Goal: Navigation & Orientation: Find specific page/section

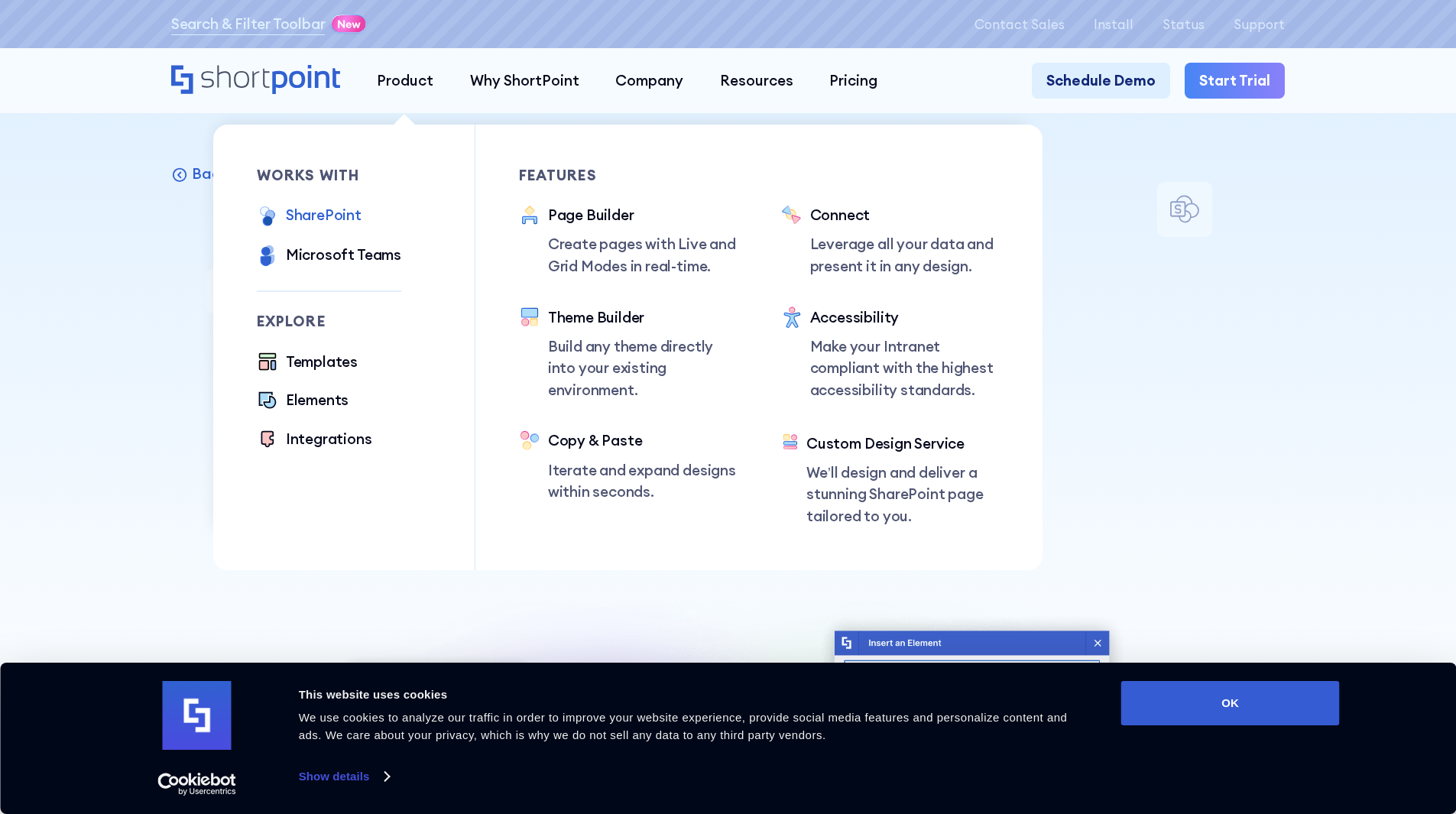
click at [326, 213] on div "SharePoint" at bounding box center [324, 215] width 76 height 22
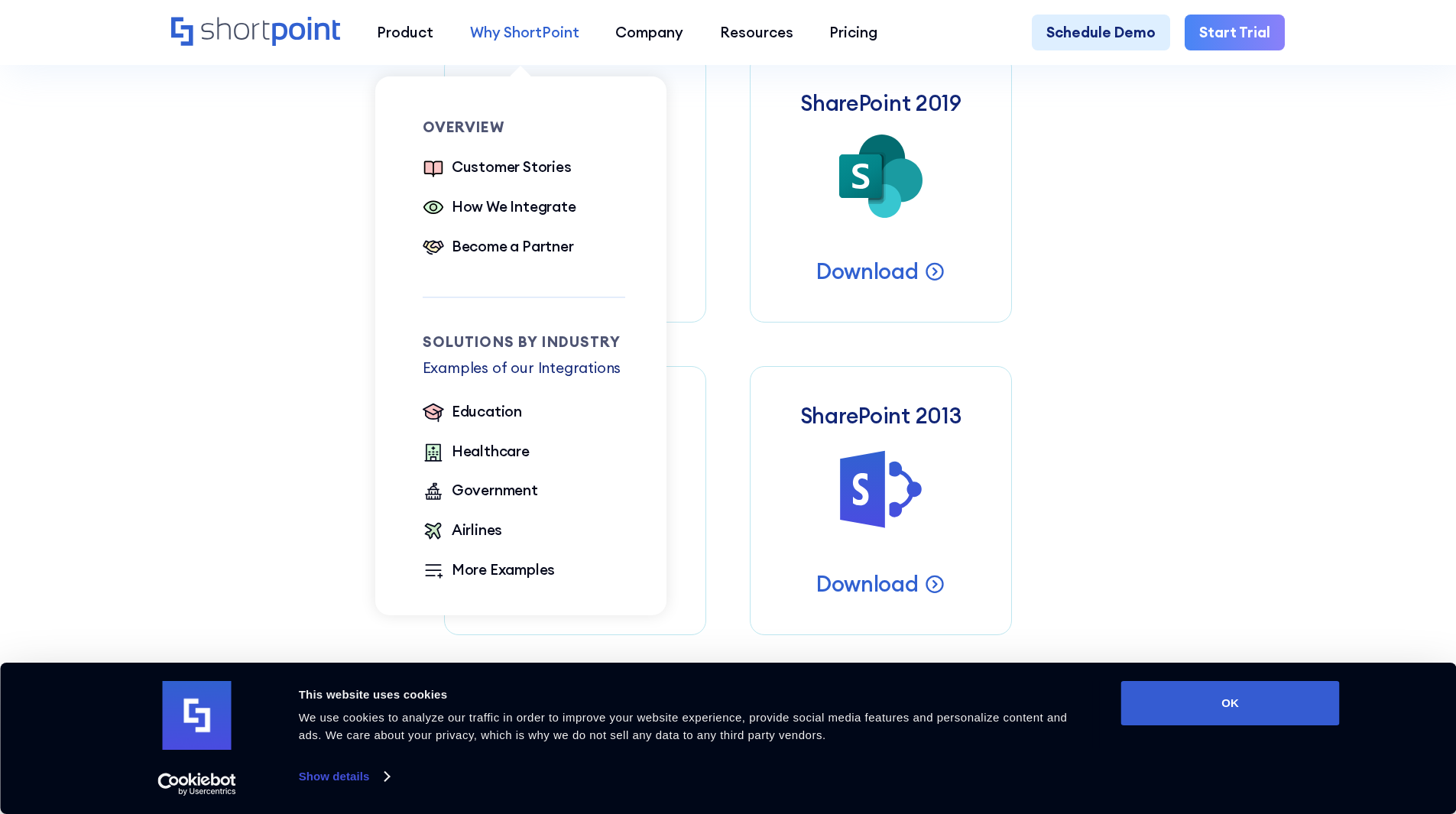
scroll to position [841, 0]
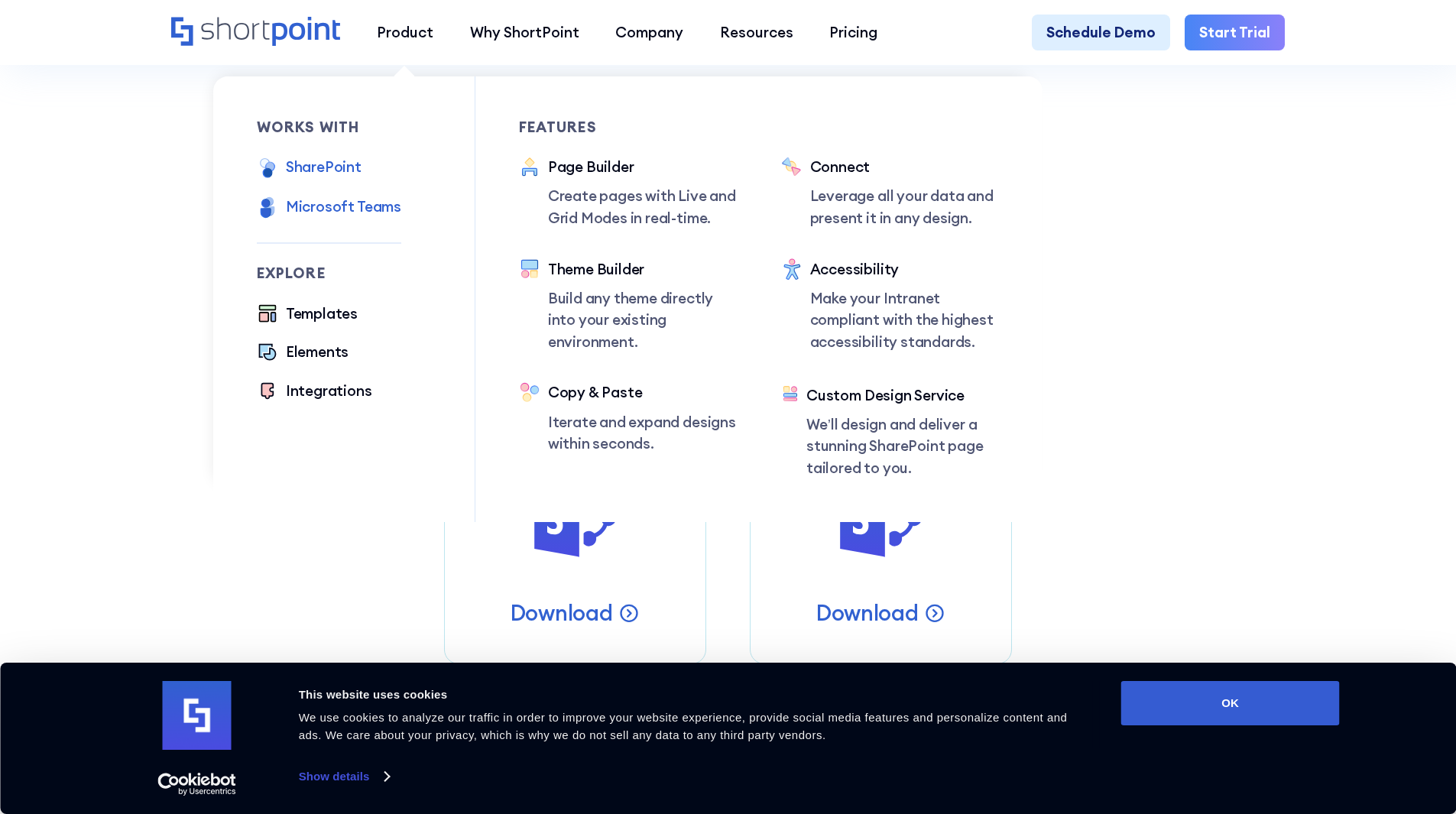
click at [355, 213] on div "Microsoft Teams" at bounding box center [343, 207] width 115 height 22
